Goal: Task Accomplishment & Management: Use online tool/utility

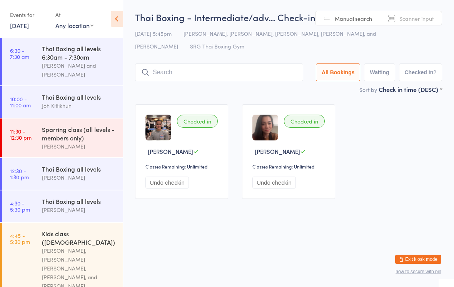
scroll to position [72, 0]
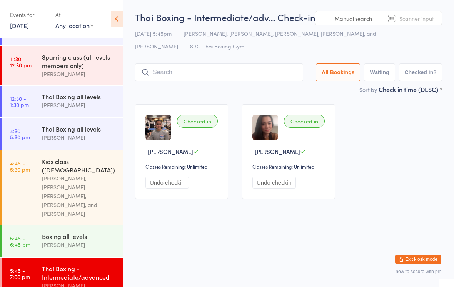
click at [263, 60] on div "Thai Boxing - Intermediate/adv… Check-in [DATE] 5:45pm [PERSON_NAME], [PERSON_N…" at bounding box center [288, 48] width 307 height 74
click at [270, 72] on input "search" at bounding box center [219, 73] width 168 height 18
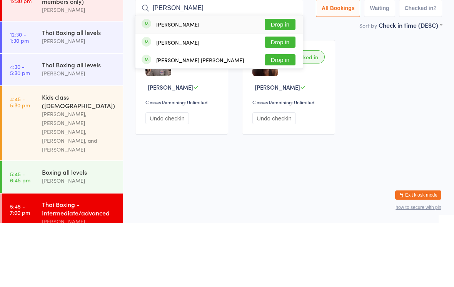
type input "[PERSON_NAME]"
click at [276, 101] on button "Drop in" at bounding box center [280, 106] width 31 height 11
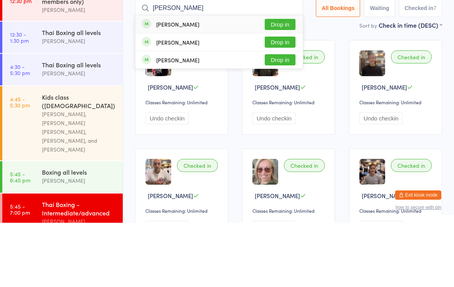
type input "[PERSON_NAME]"
click at [288, 83] on button "Drop in" at bounding box center [280, 88] width 31 height 11
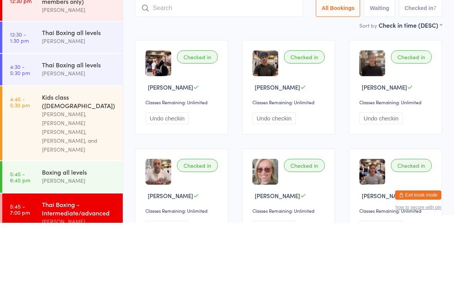
scroll to position [64, 0]
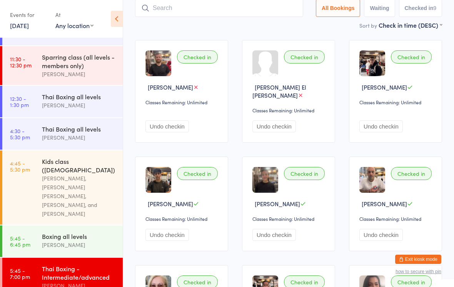
click at [162, 15] on input "search" at bounding box center [219, 8] width 168 height 18
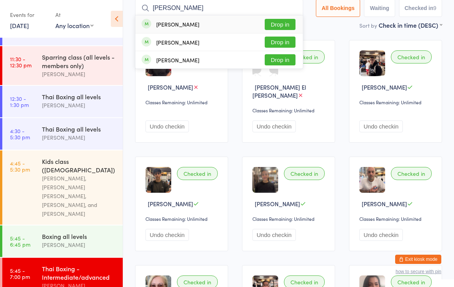
type input "[PERSON_NAME]"
click at [280, 24] on button "Drop in" at bounding box center [280, 24] width 31 height 11
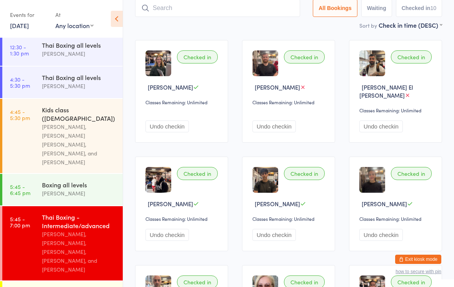
scroll to position [125, 0]
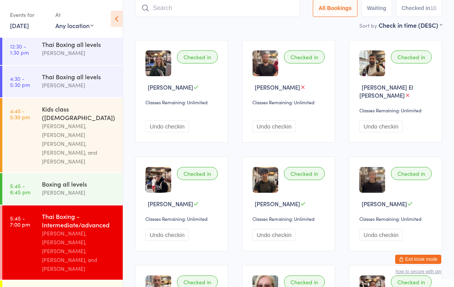
click at [91, 229] on div "[PERSON_NAME], [PERSON_NAME], [PERSON_NAME], [PERSON_NAME], and [PERSON_NAME]" at bounding box center [79, 251] width 74 height 44
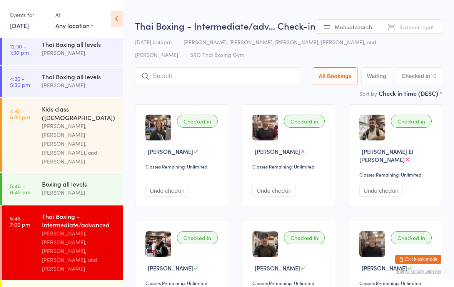
click at [216, 80] on input "search" at bounding box center [217, 76] width 165 height 18
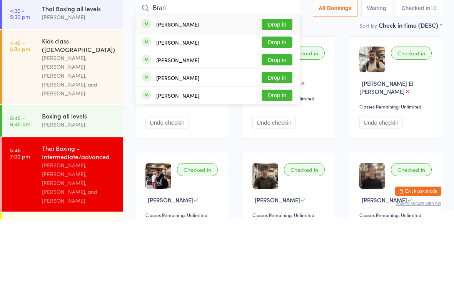
type input "Bran"
click at [209, 102] on div "[PERSON_NAME] Drop in" at bounding box center [217, 110] width 164 height 17
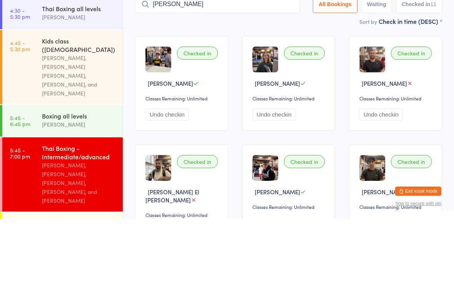
type input "[PERSON_NAME]"
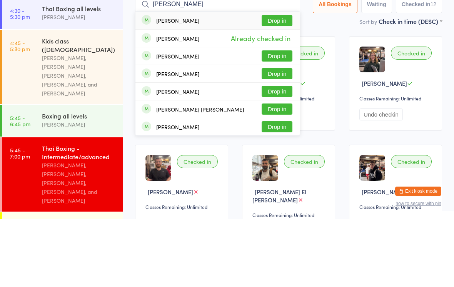
type input "[PERSON_NAME]"
click at [278, 83] on button "Drop in" at bounding box center [277, 88] width 31 height 11
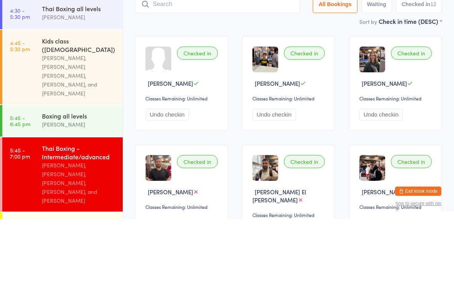
scroll to position [68, 0]
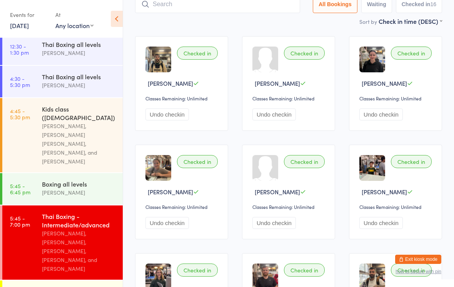
click at [70, 229] on div "[PERSON_NAME], [PERSON_NAME], [PERSON_NAME], [PERSON_NAME], and [PERSON_NAME]" at bounding box center [79, 251] width 74 height 44
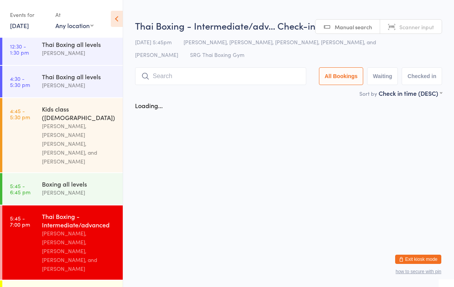
scroll to position [0, 0]
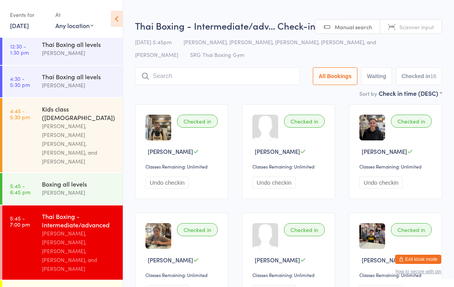
click at [178, 79] on input "search" at bounding box center [217, 76] width 165 height 18
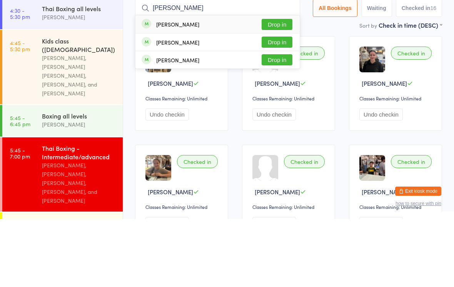
type input "[PERSON_NAME]"
click at [278, 87] on button "Drop in" at bounding box center [277, 92] width 31 height 11
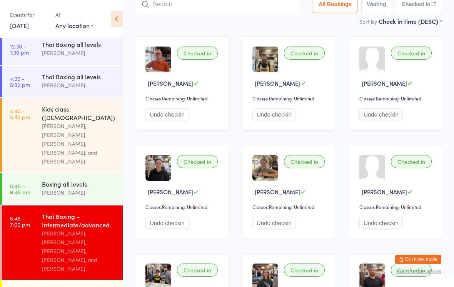
scroll to position [69, 0]
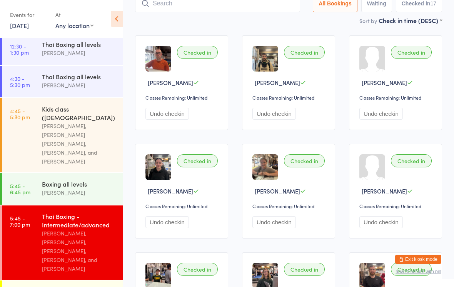
click at [273, 9] on input "search" at bounding box center [217, 4] width 165 height 18
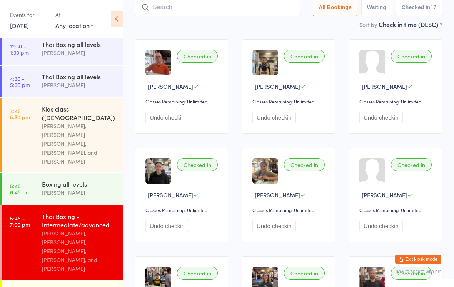
scroll to position [64, 0]
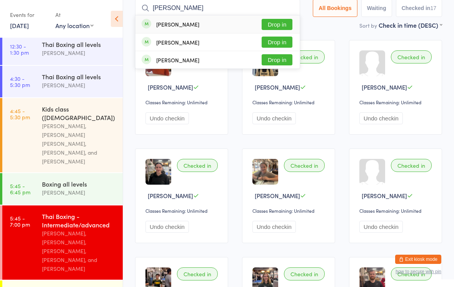
type input "[PERSON_NAME]"
click at [287, 40] on button "Drop in" at bounding box center [277, 42] width 31 height 11
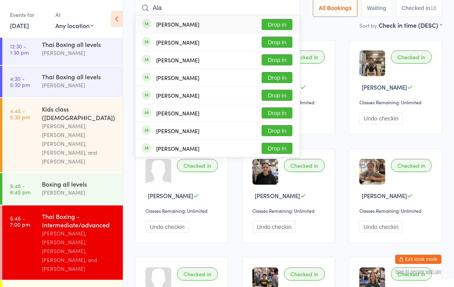
type input "Ala"
click at [274, 23] on button "Drop in" at bounding box center [277, 24] width 31 height 11
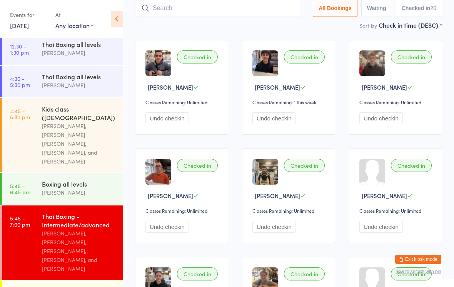
click at [252, 12] on input "search" at bounding box center [217, 8] width 165 height 18
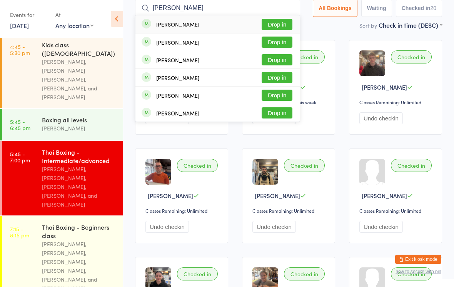
scroll to position [189, 0]
type input "[PERSON_NAME]"
click at [282, 27] on button "Drop in" at bounding box center [277, 24] width 31 height 11
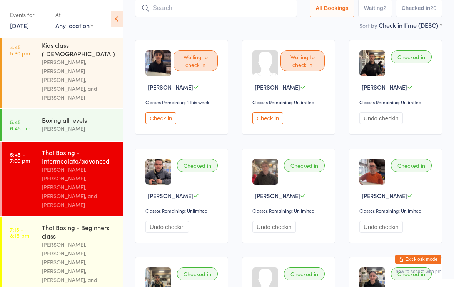
click at [195, 8] on input "search" at bounding box center [216, 8] width 162 height 18
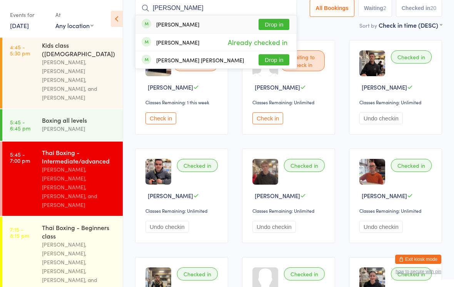
type input "[PERSON_NAME]"
click at [276, 27] on button "Drop in" at bounding box center [274, 24] width 31 height 11
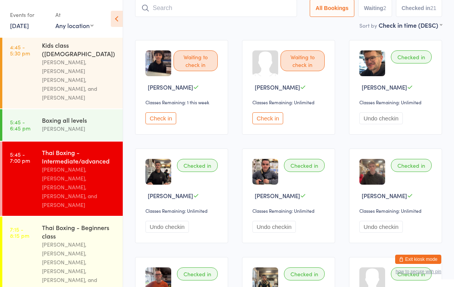
click at [247, 3] on input "search" at bounding box center [216, 8] width 162 height 18
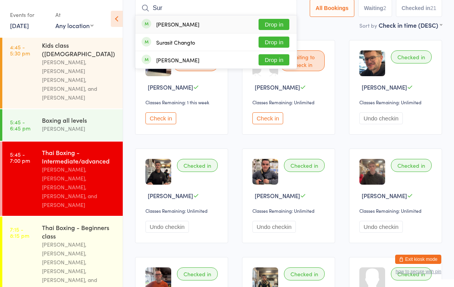
type input "Sur"
click at [277, 44] on button "Drop in" at bounding box center [274, 42] width 31 height 11
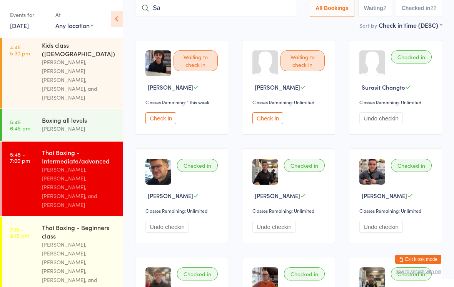
type input "S"
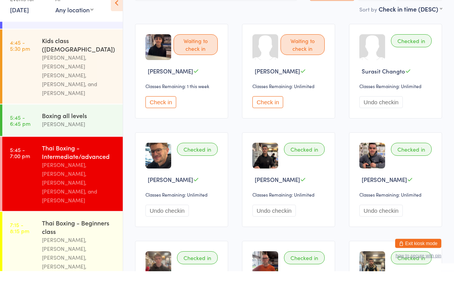
scroll to position [177, 0]
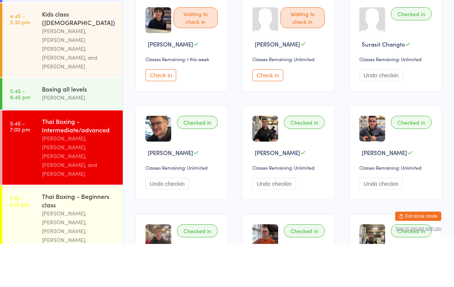
click at [98, 160] on div "Thai Boxing - Intermediate/advanced" at bounding box center [79, 168] width 74 height 17
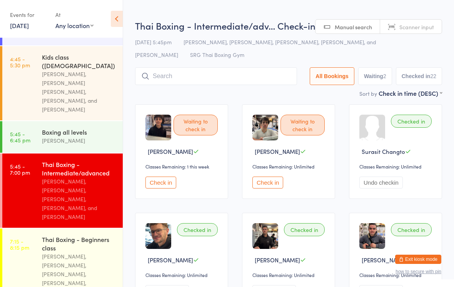
click at [243, 72] on input "search" at bounding box center [216, 76] width 162 height 18
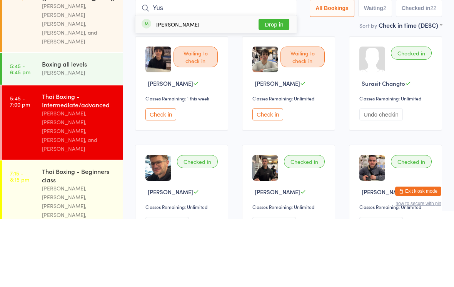
type input "Yus"
click at [213, 84] on div "[PERSON_NAME] Drop in" at bounding box center [215, 93] width 161 height 18
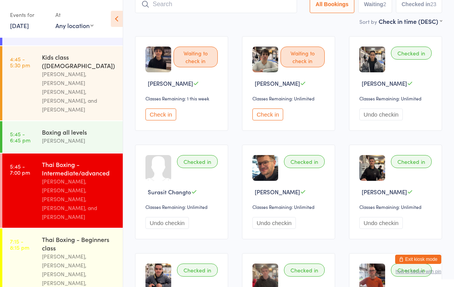
click at [178, 0] on input "search" at bounding box center [216, 4] width 162 height 18
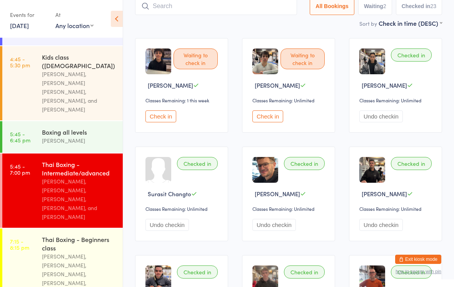
scroll to position [64, 0]
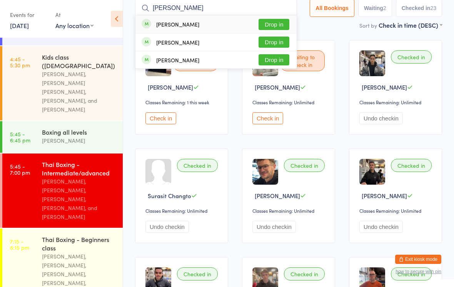
type input "[PERSON_NAME]"
click at [264, 22] on button "Drop in" at bounding box center [274, 24] width 31 height 11
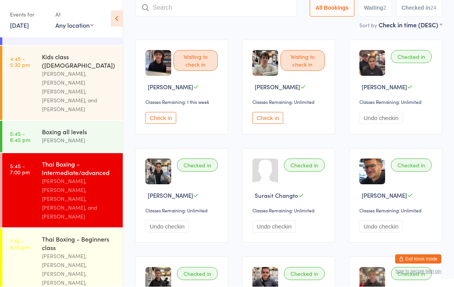
click at [202, 11] on input "search" at bounding box center [216, 8] width 162 height 18
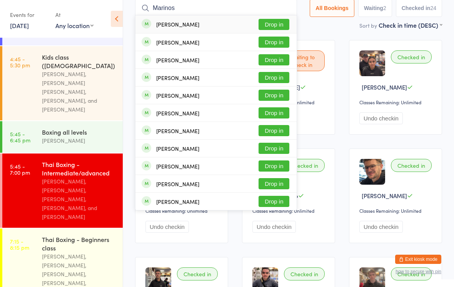
type input "Marinos"
click at [266, 24] on button "Drop in" at bounding box center [274, 24] width 31 height 11
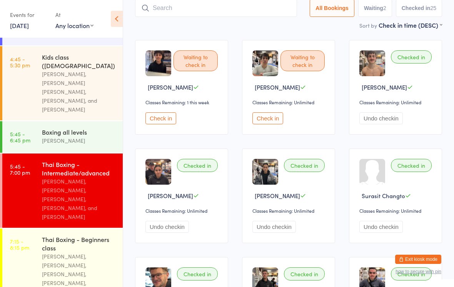
click at [199, 13] on input "search" at bounding box center [216, 8] width 162 height 18
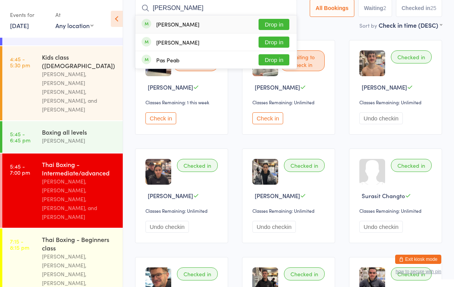
type input "[PERSON_NAME]"
click at [276, 42] on button "Drop in" at bounding box center [274, 42] width 31 height 11
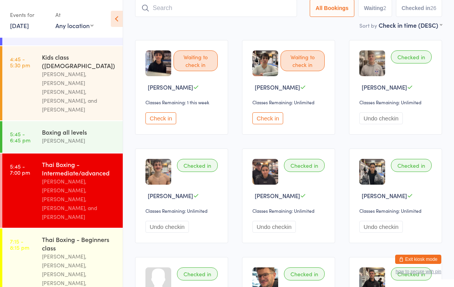
click at [164, 10] on input "search" at bounding box center [216, 8] width 162 height 18
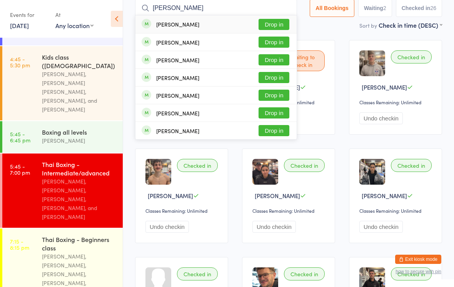
type input "[PERSON_NAME]"
click at [271, 24] on button "Drop in" at bounding box center [274, 24] width 31 height 11
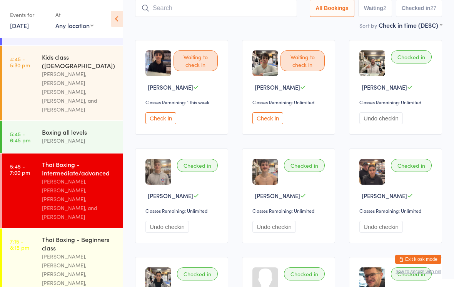
click at [238, 4] on input "search" at bounding box center [216, 8] width 162 height 18
type input "[PERSON_NAME]"
